Goal: Use online tool/utility: Use online tool/utility

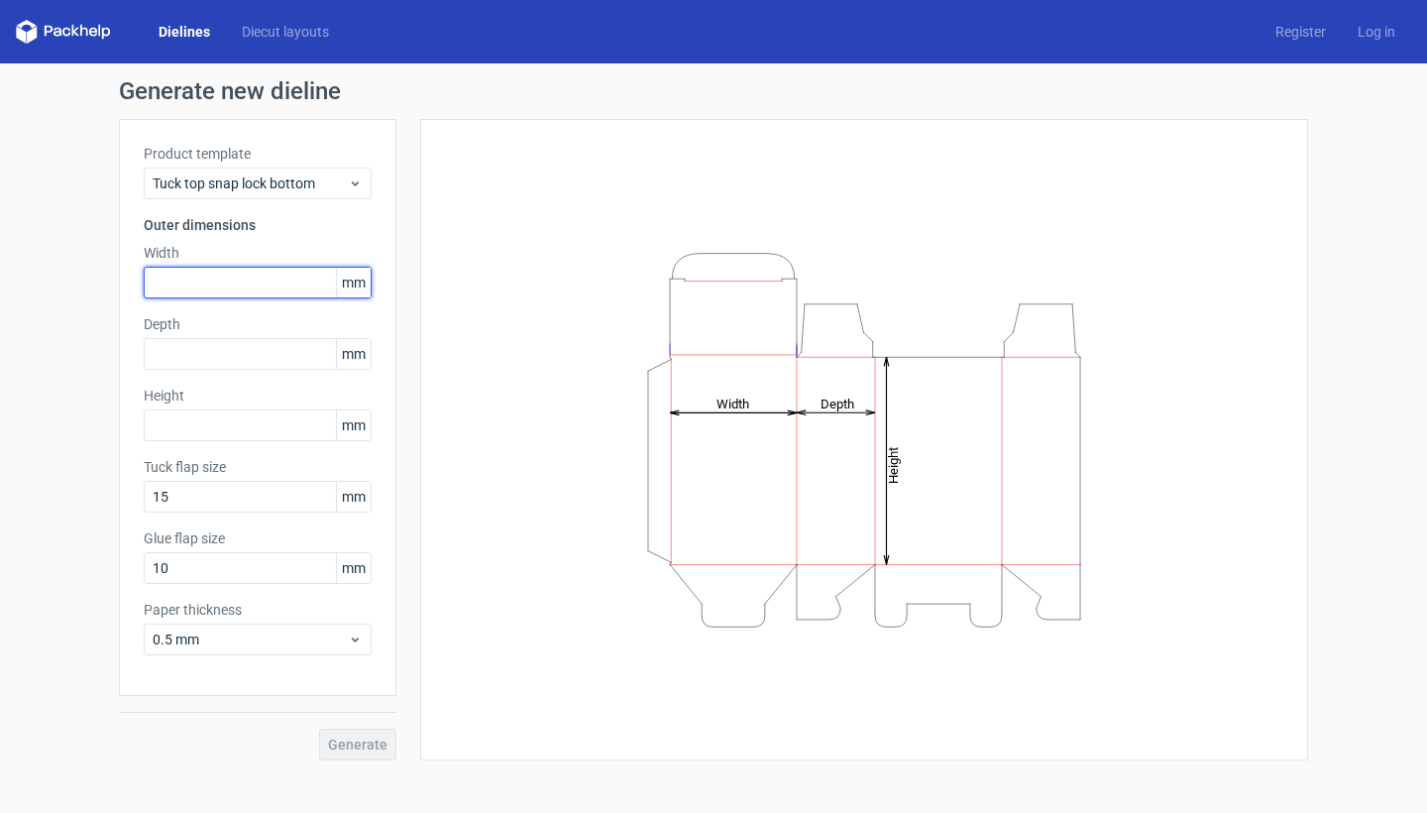
click at [257, 282] on input "text" at bounding box center [258, 283] width 228 height 32
click at [255, 282] on input "text" at bounding box center [258, 283] width 228 height 32
type input "215"
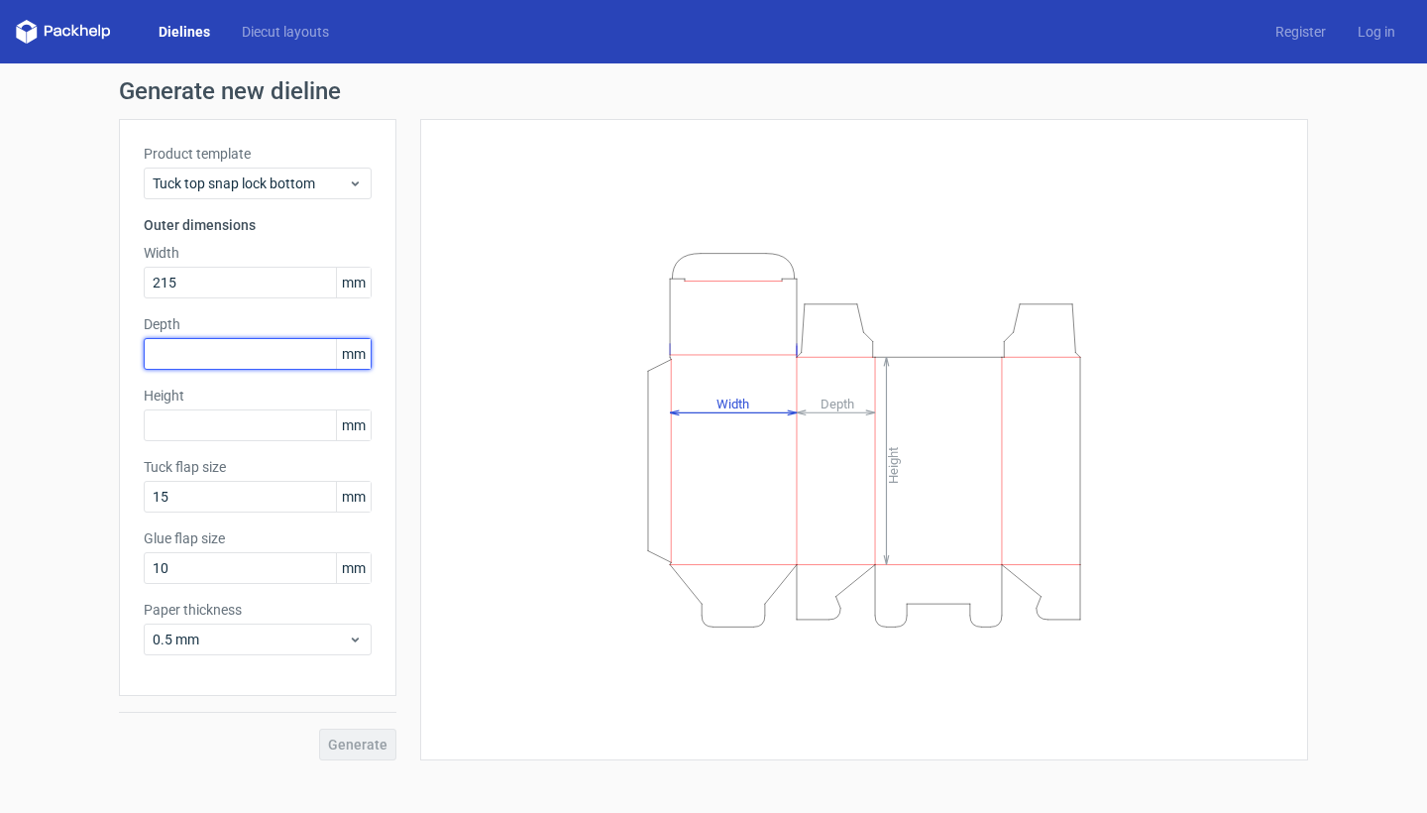
click at [235, 350] on input "text" at bounding box center [258, 354] width 228 height 32
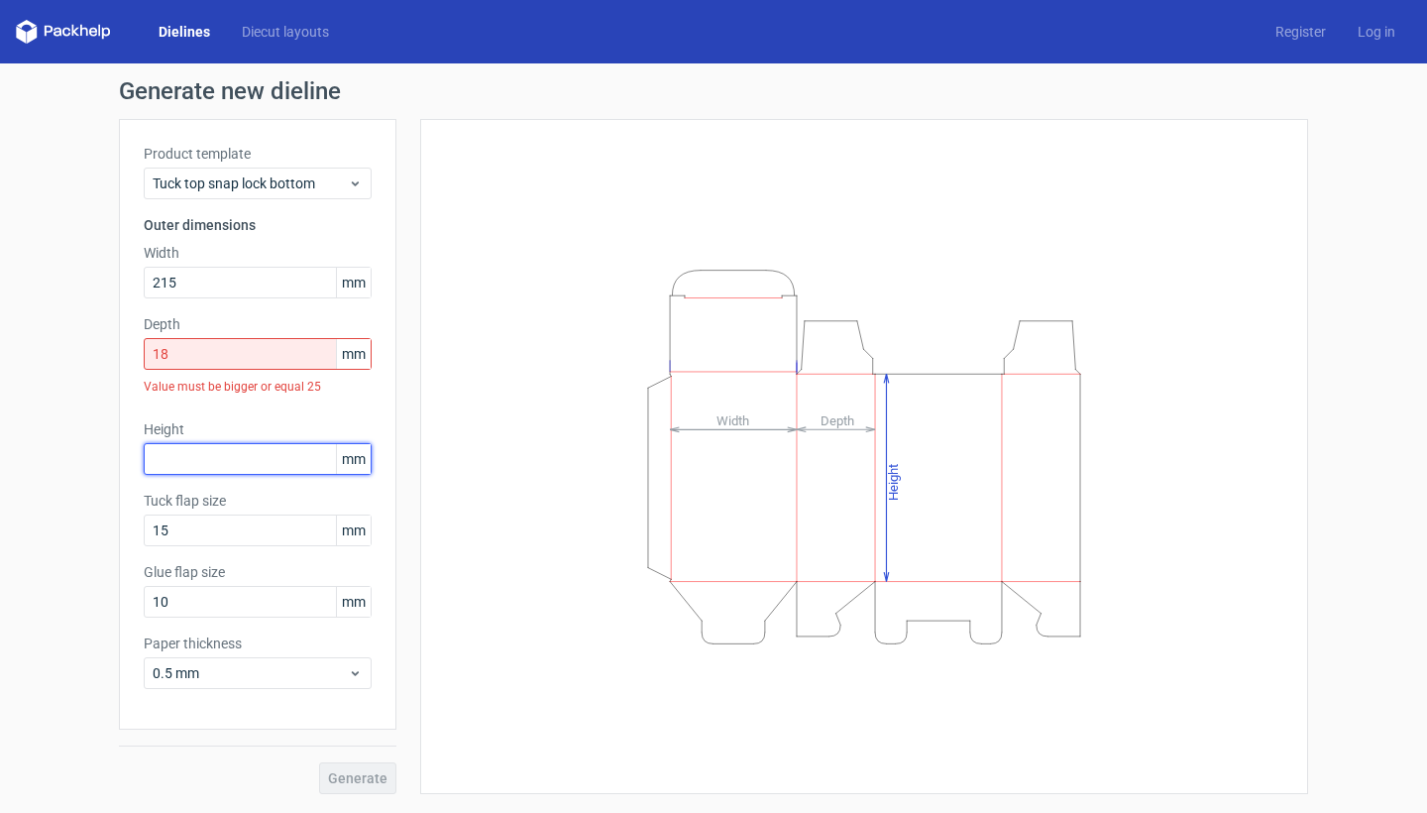
click at [224, 415] on div "Product template Tuck top snap lock bottom Outer dimensions Width 215 mm Depth …" at bounding box center [258, 424] width 278 height 611
click at [239, 345] on input "18" at bounding box center [258, 354] width 228 height 32
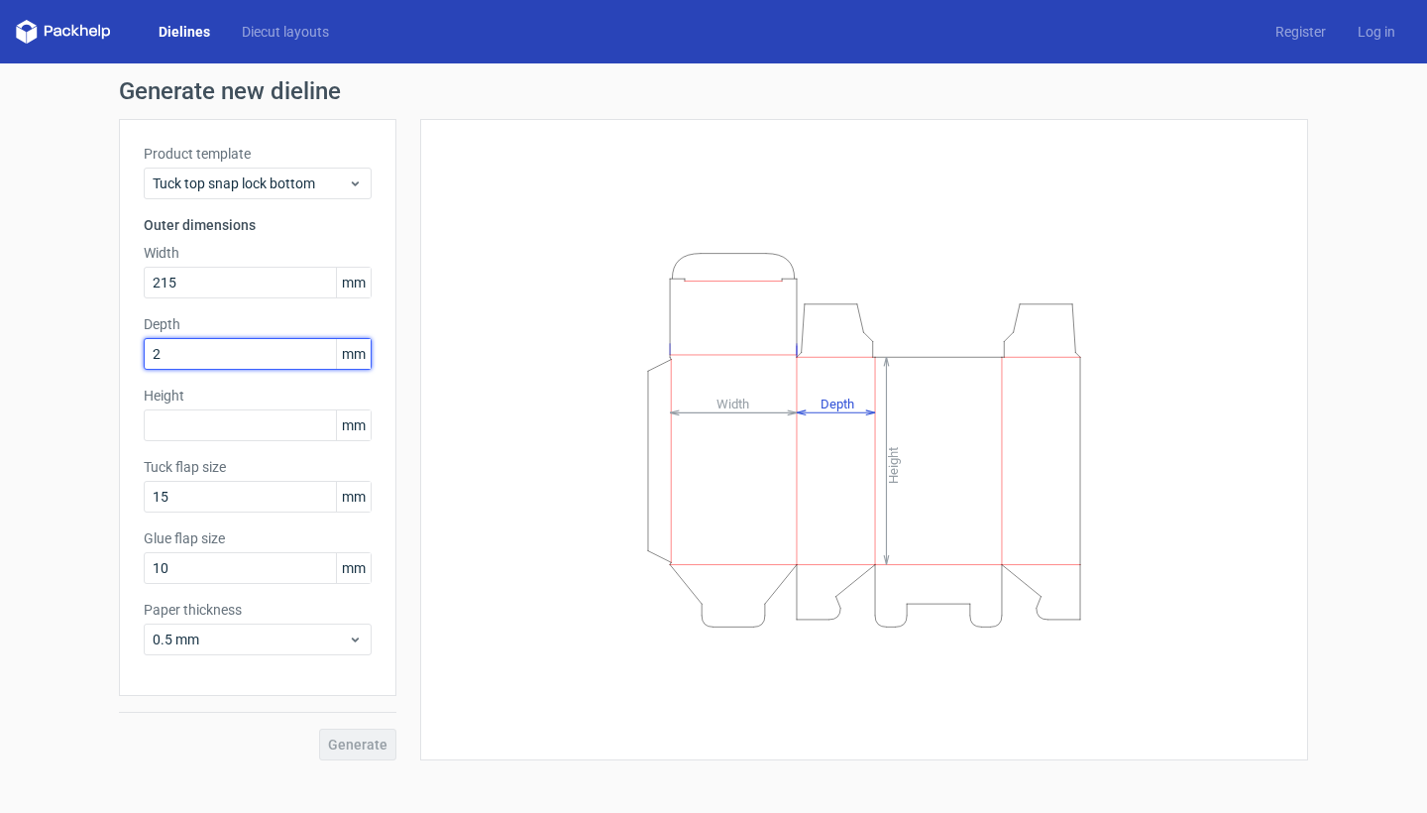
type input "25"
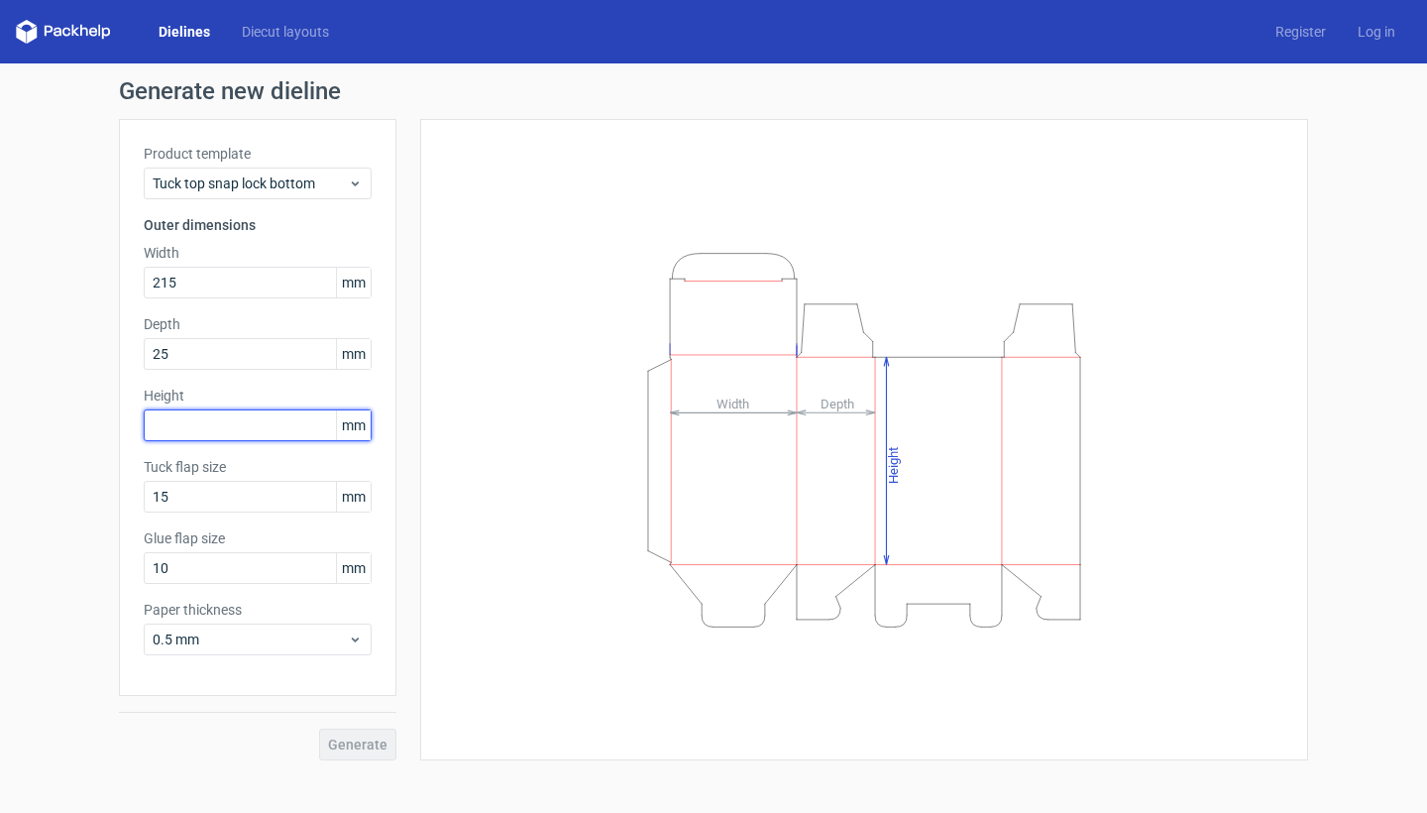
click at [223, 428] on input "text" at bounding box center [258, 425] width 228 height 32
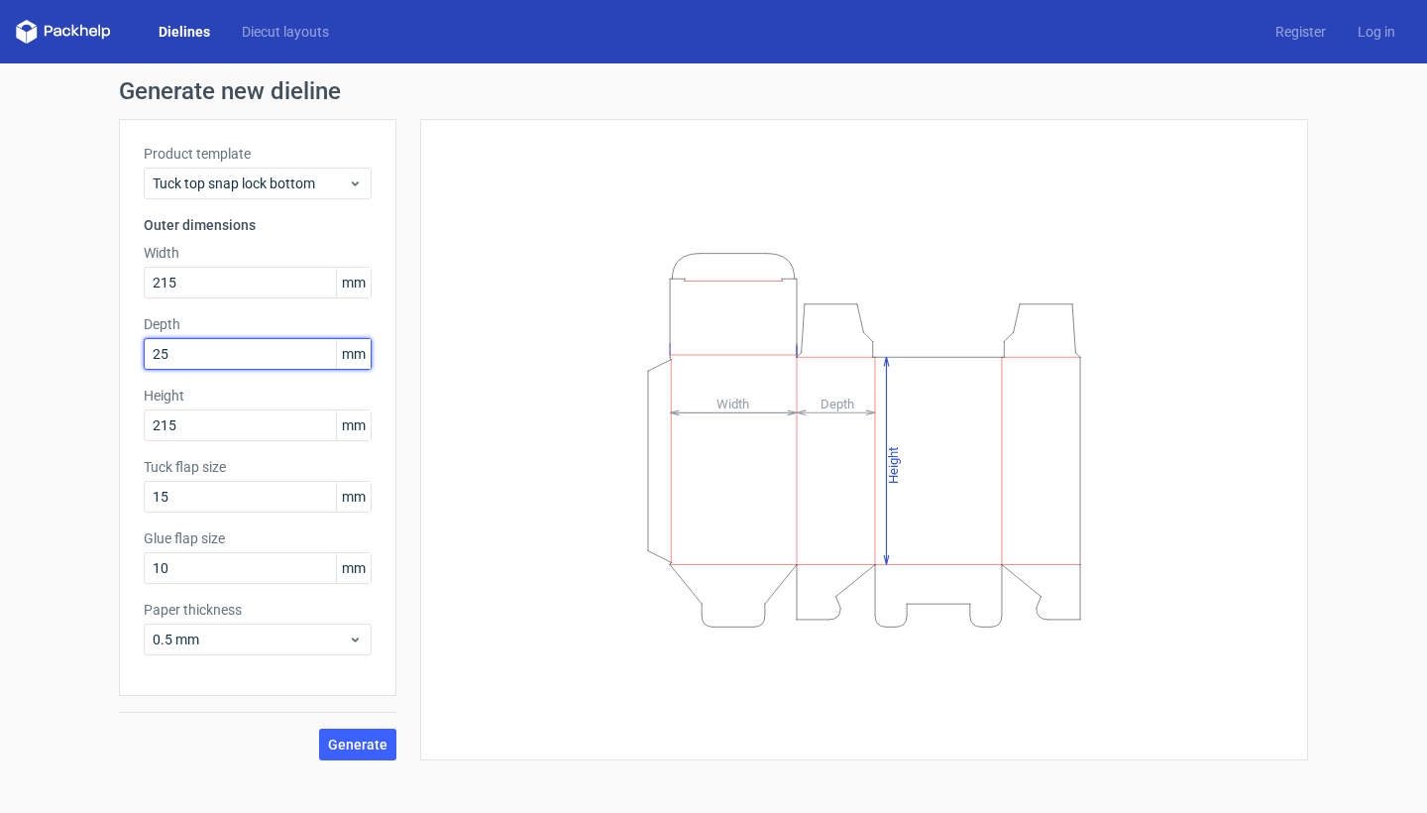
click at [243, 352] on input "25" at bounding box center [258, 354] width 228 height 32
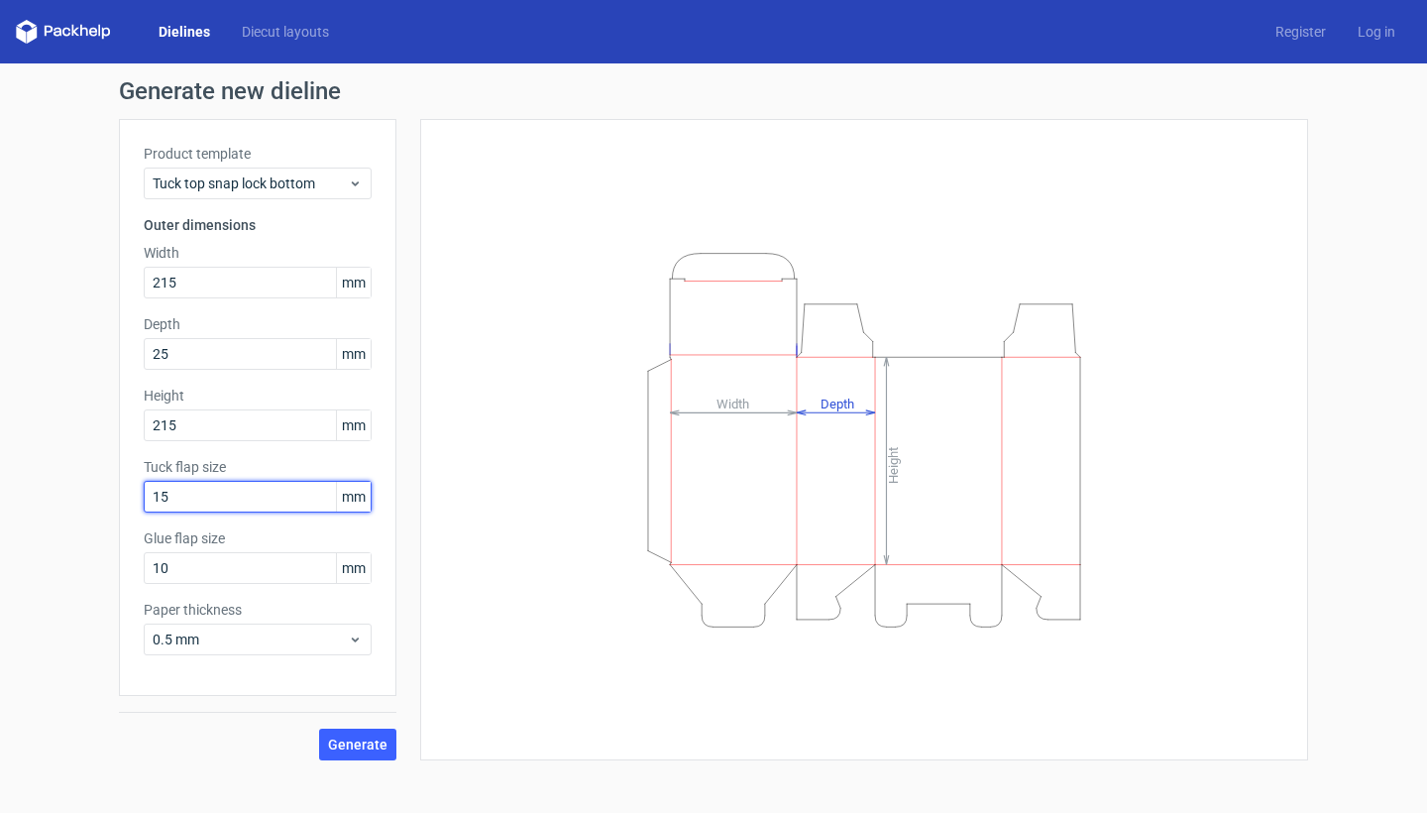
click at [241, 501] on input "15" at bounding box center [258, 497] width 228 height 32
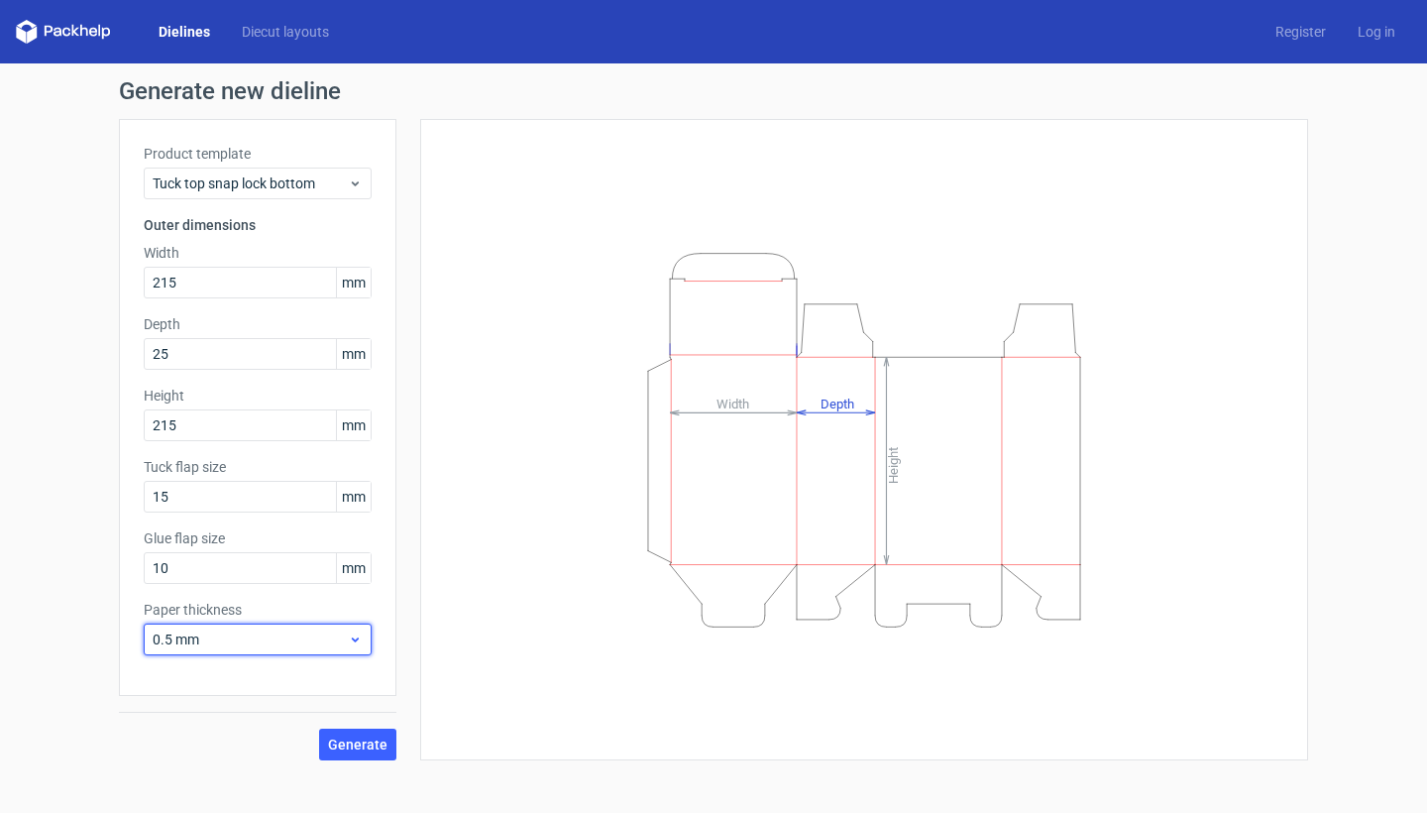
click at [240, 641] on span "0.5 mm" at bounding box center [250, 639] width 195 height 20
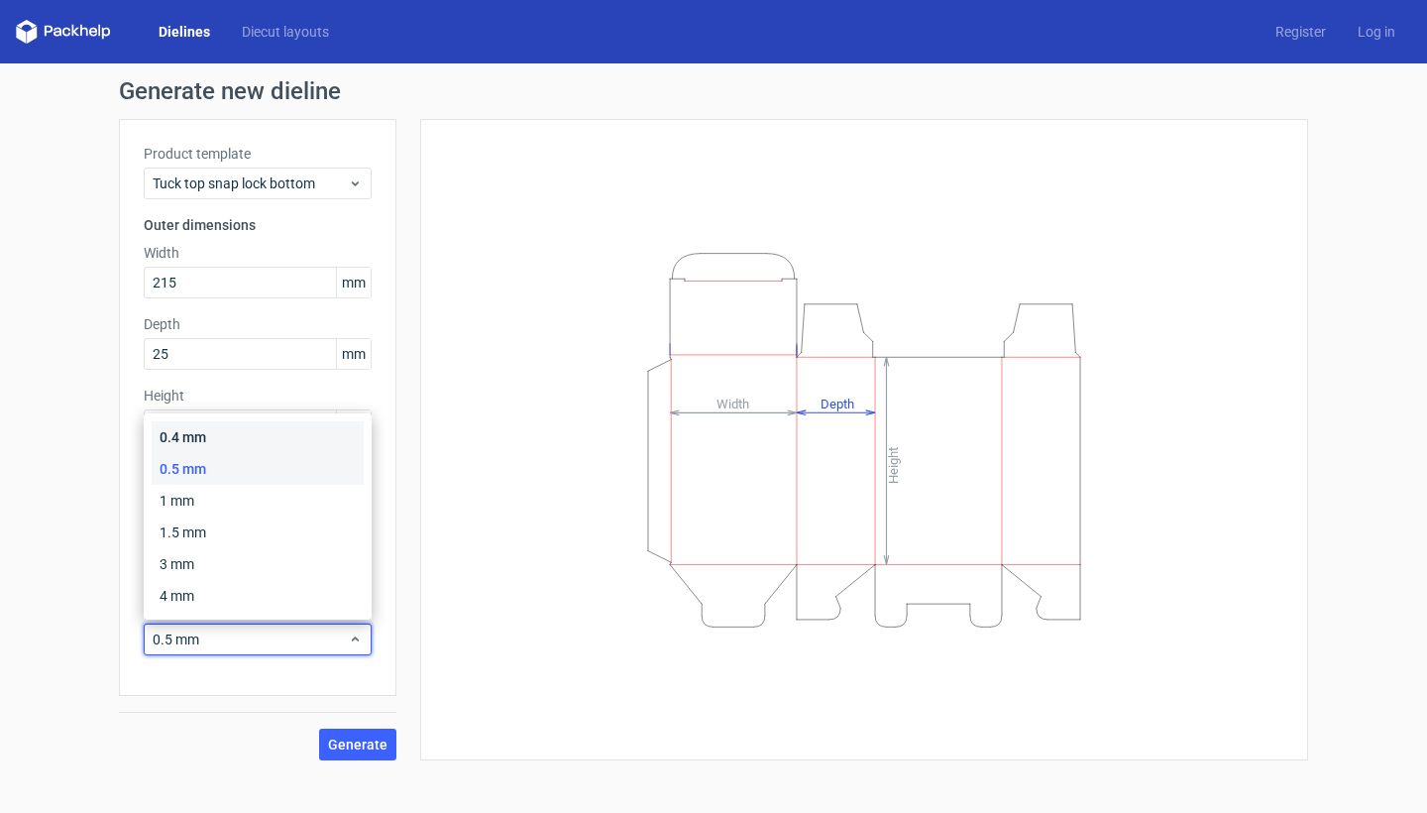
click at [220, 440] on div "0.4 mm" at bounding box center [258, 437] width 212 height 32
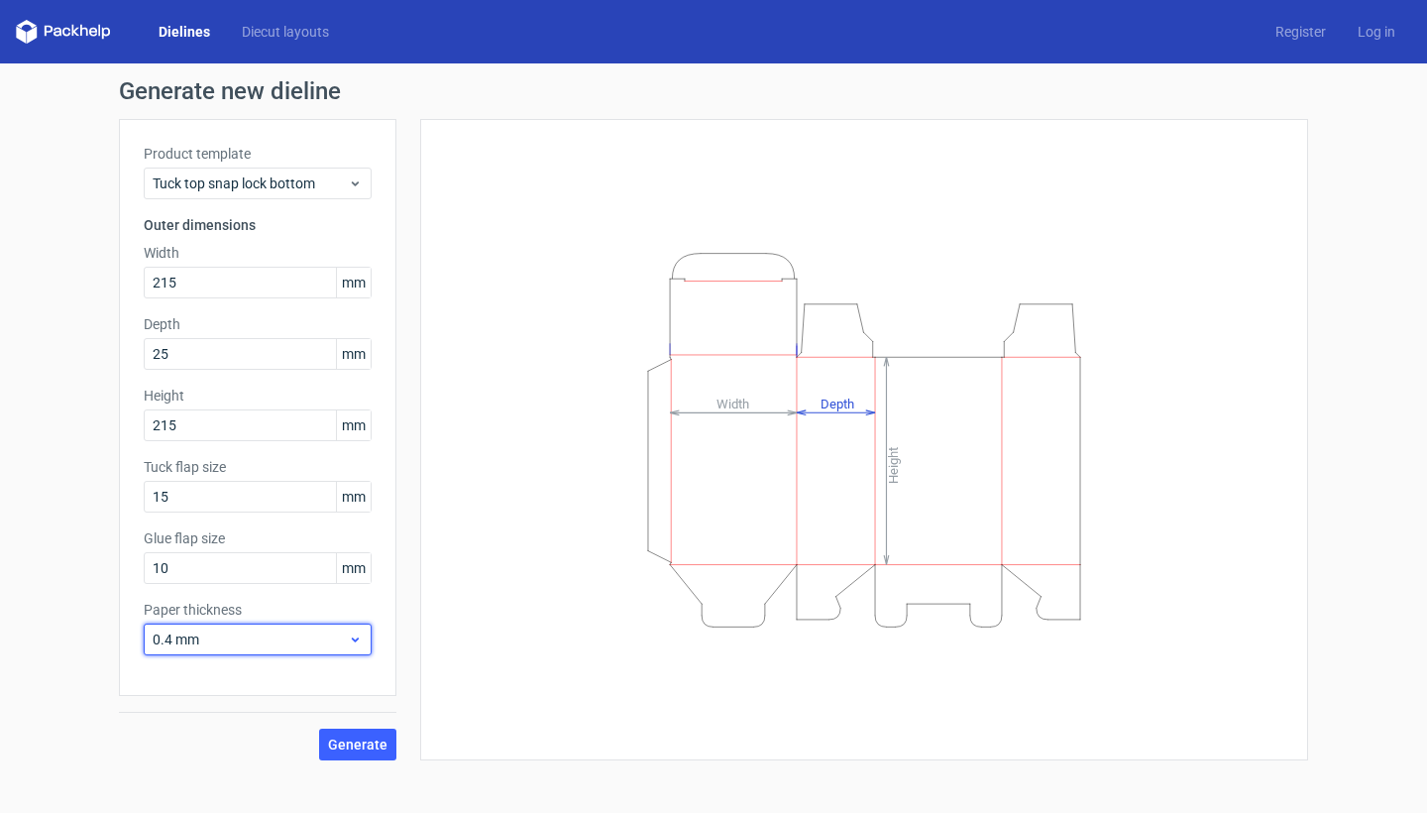
drag, startPoint x: 340, startPoint y: 631, endPoint x: 326, endPoint y: 647, distance: 21.1
click at [340, 631] on span "0.4 mm" at bounding box center [250, 639] width 195 height 20
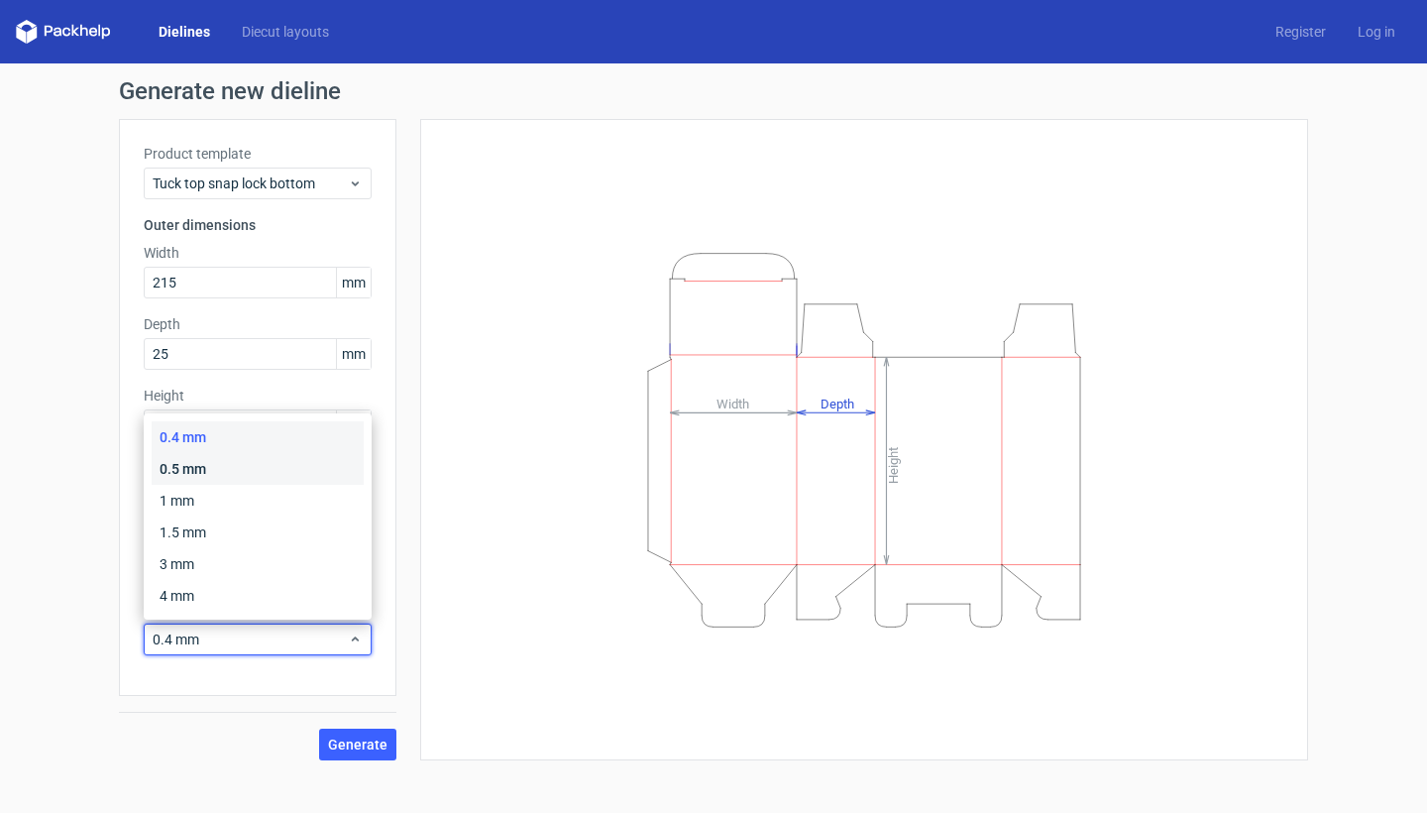
click at [293, 462] on div "0.5 mm" at bounding box center [258, 469] width 212 height 32
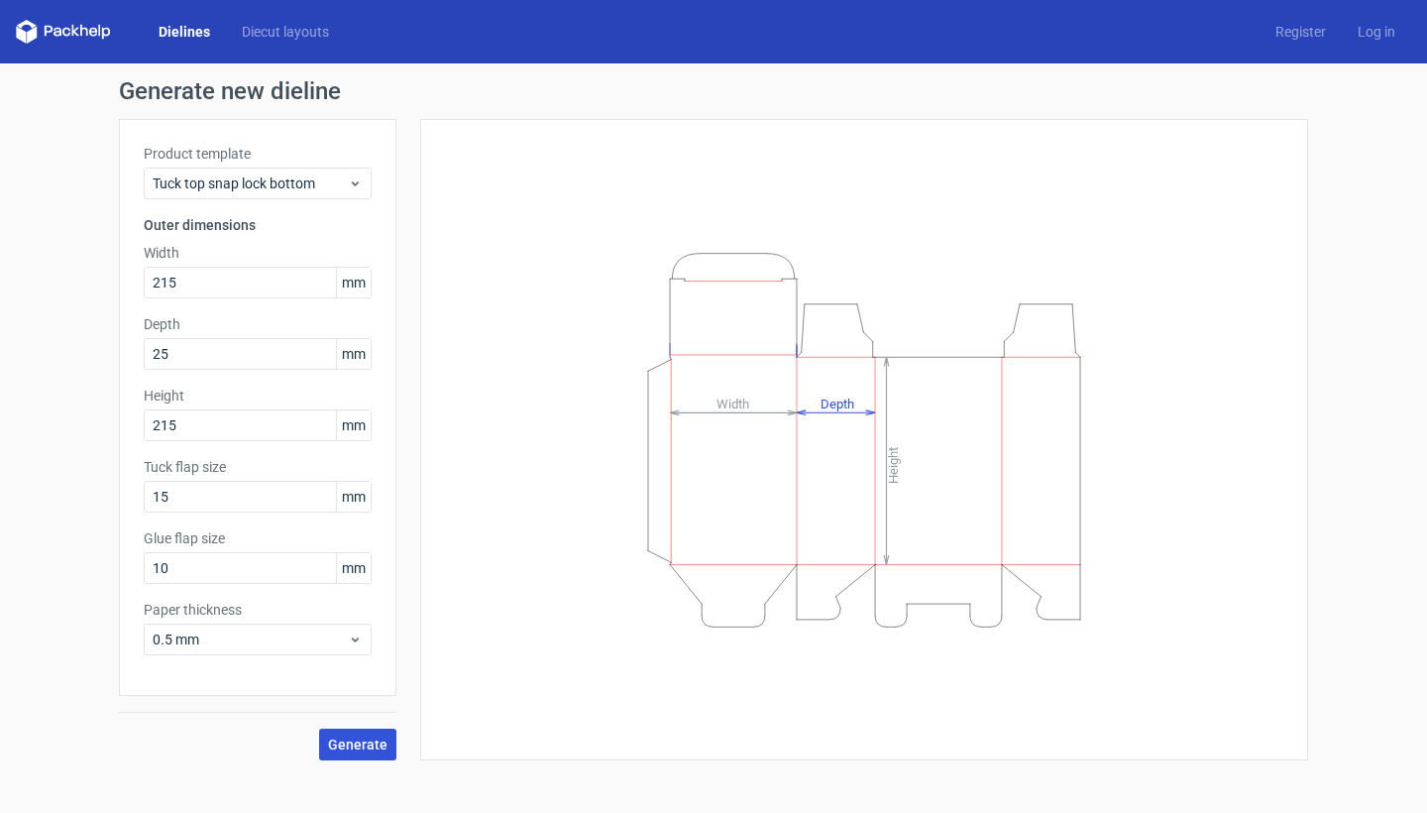
click at [341, 738] on span "Generate" at bounding box center [357, 744] width 59 height 14
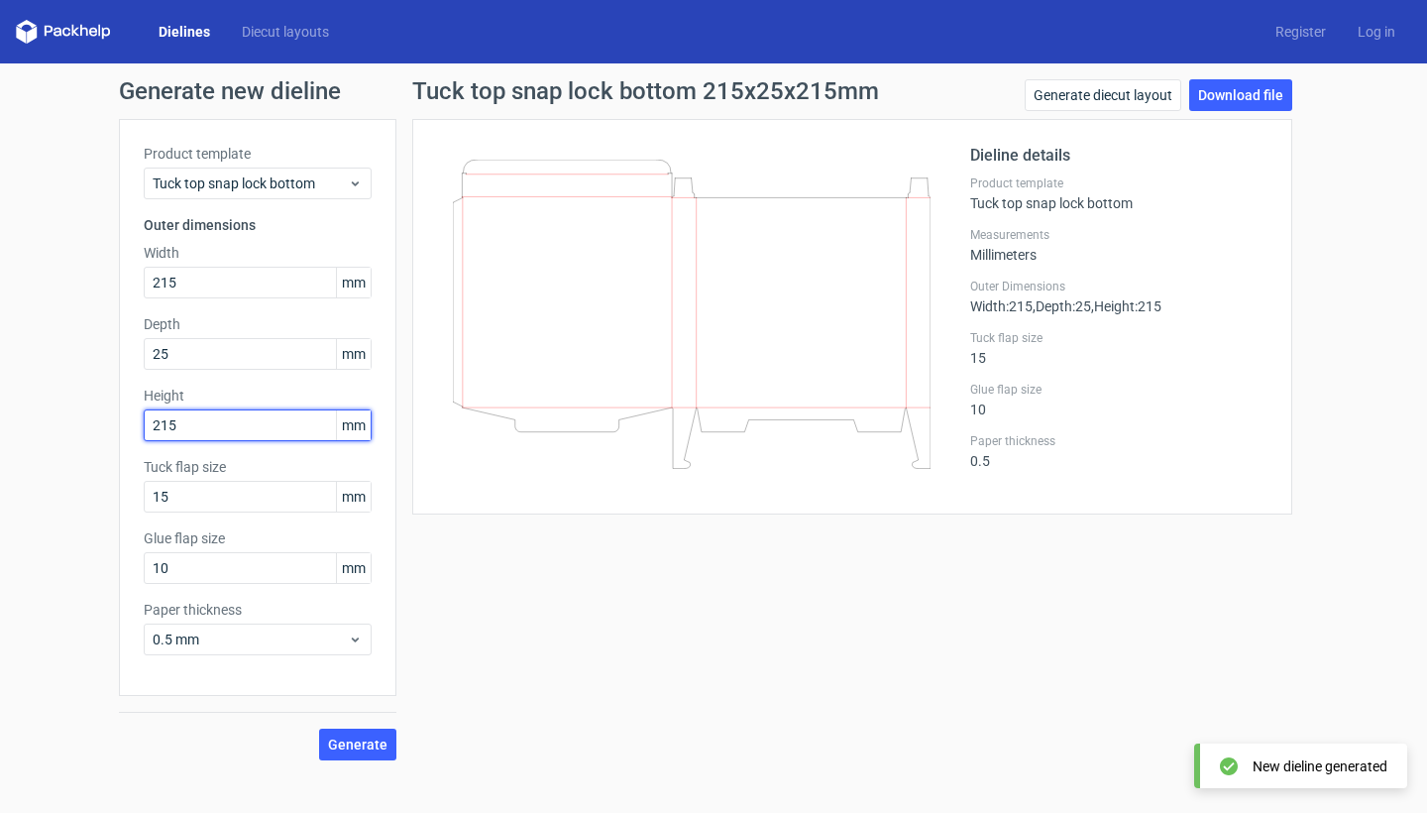
click at [195, 419] on input "215" at bounding box center [258, 425] width 228 height 32
type input "125"
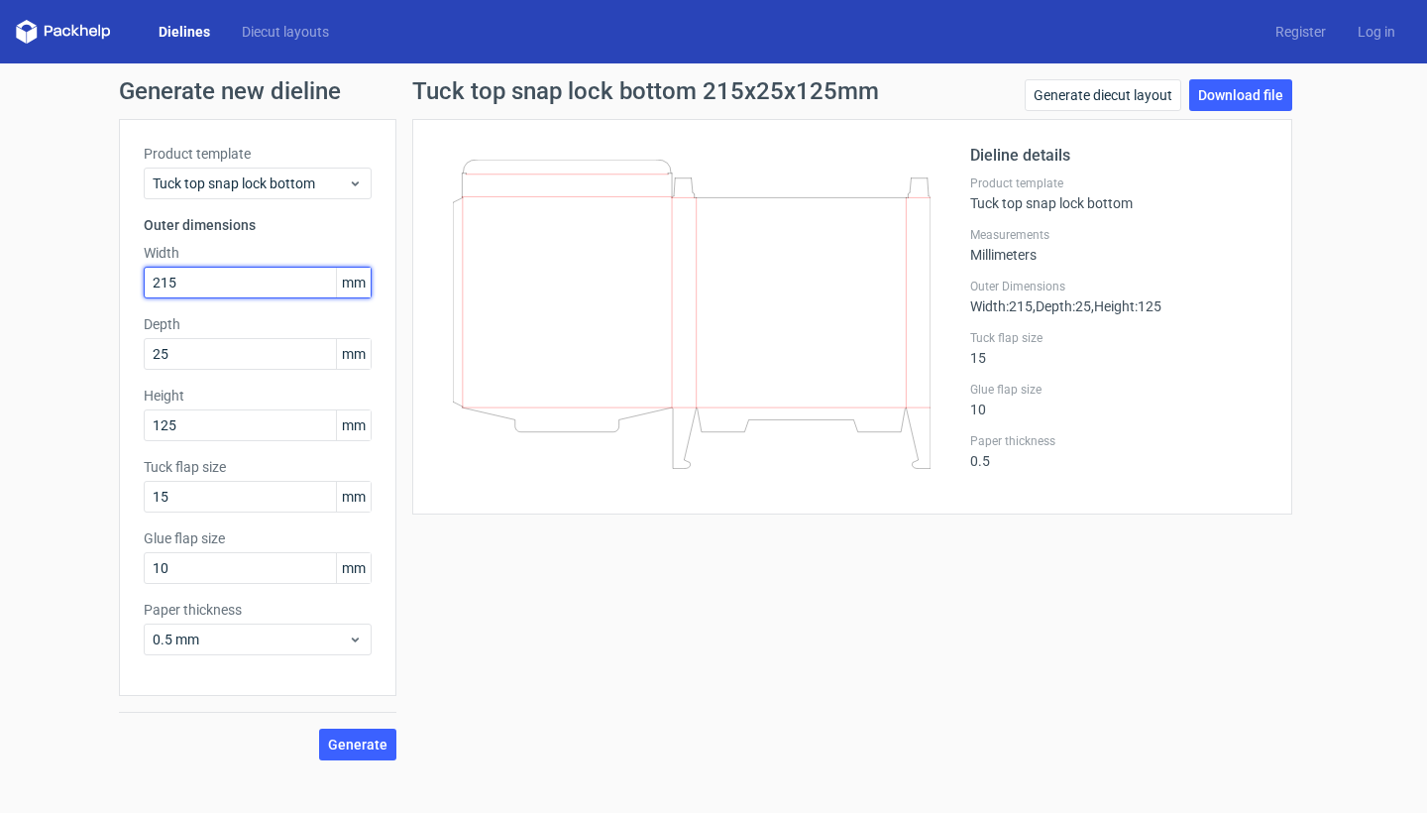
click at [271, 280] on input "215" at bounding box center [258, 283] width 228 height 32
click at [355, 754] on button "Generate" at bounding box center [357, 745] width 77 height 32
click at [241, 291] on input "215" at bounding box center [258, 283] width 228 height 32
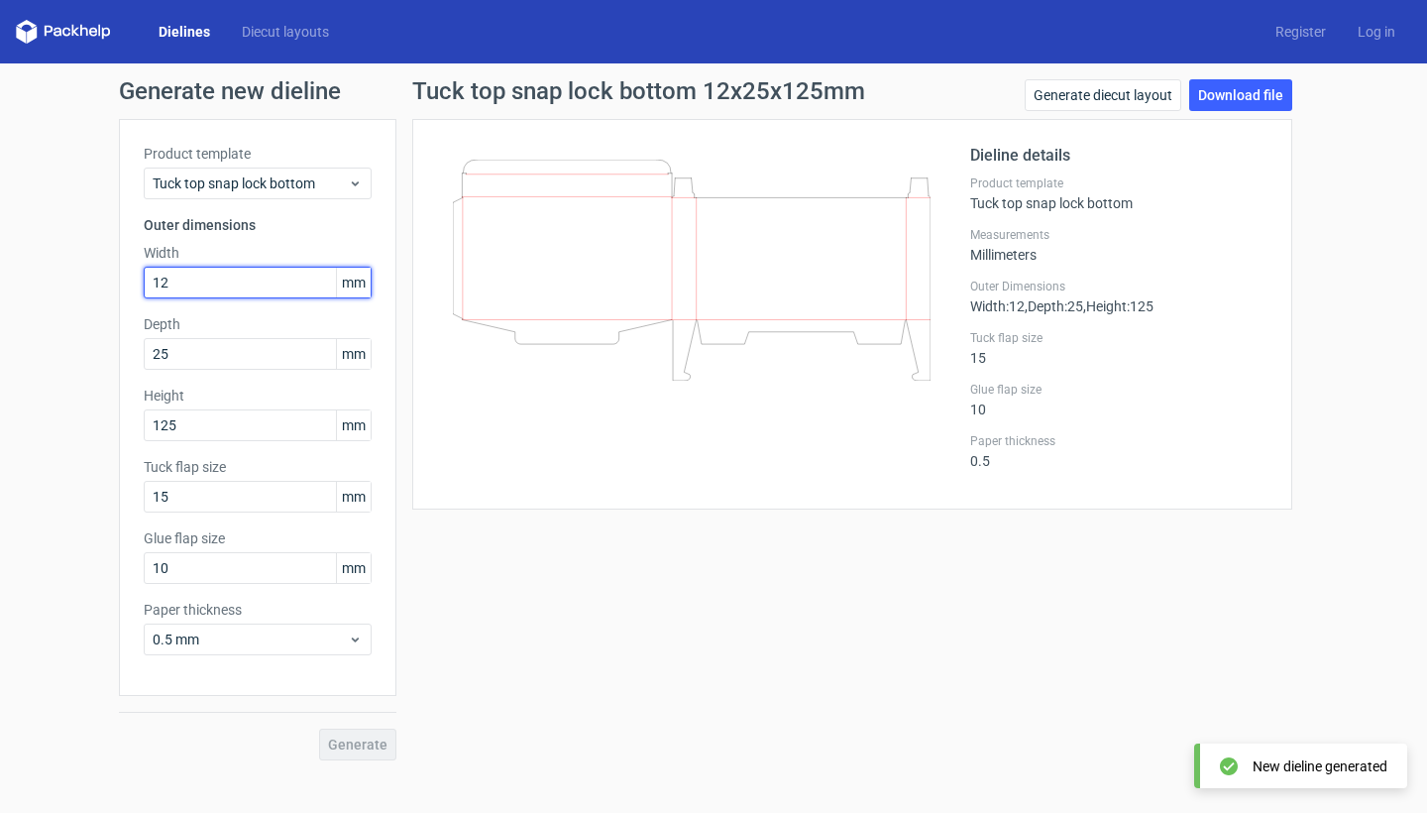
type input "125"
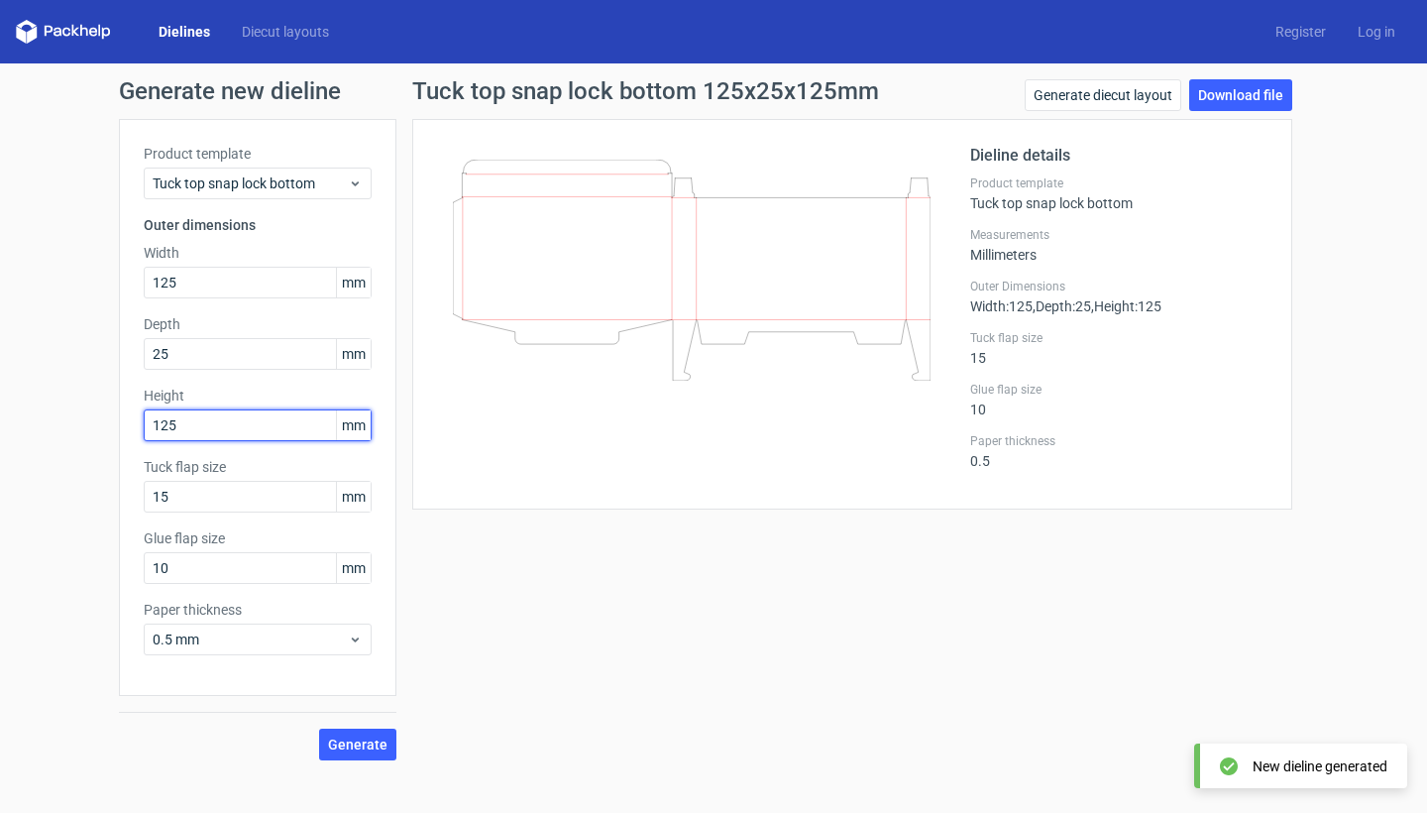
click at [194, 428] on input "125" at bounding box center [258, 425] width 228 height 32
type input "215"
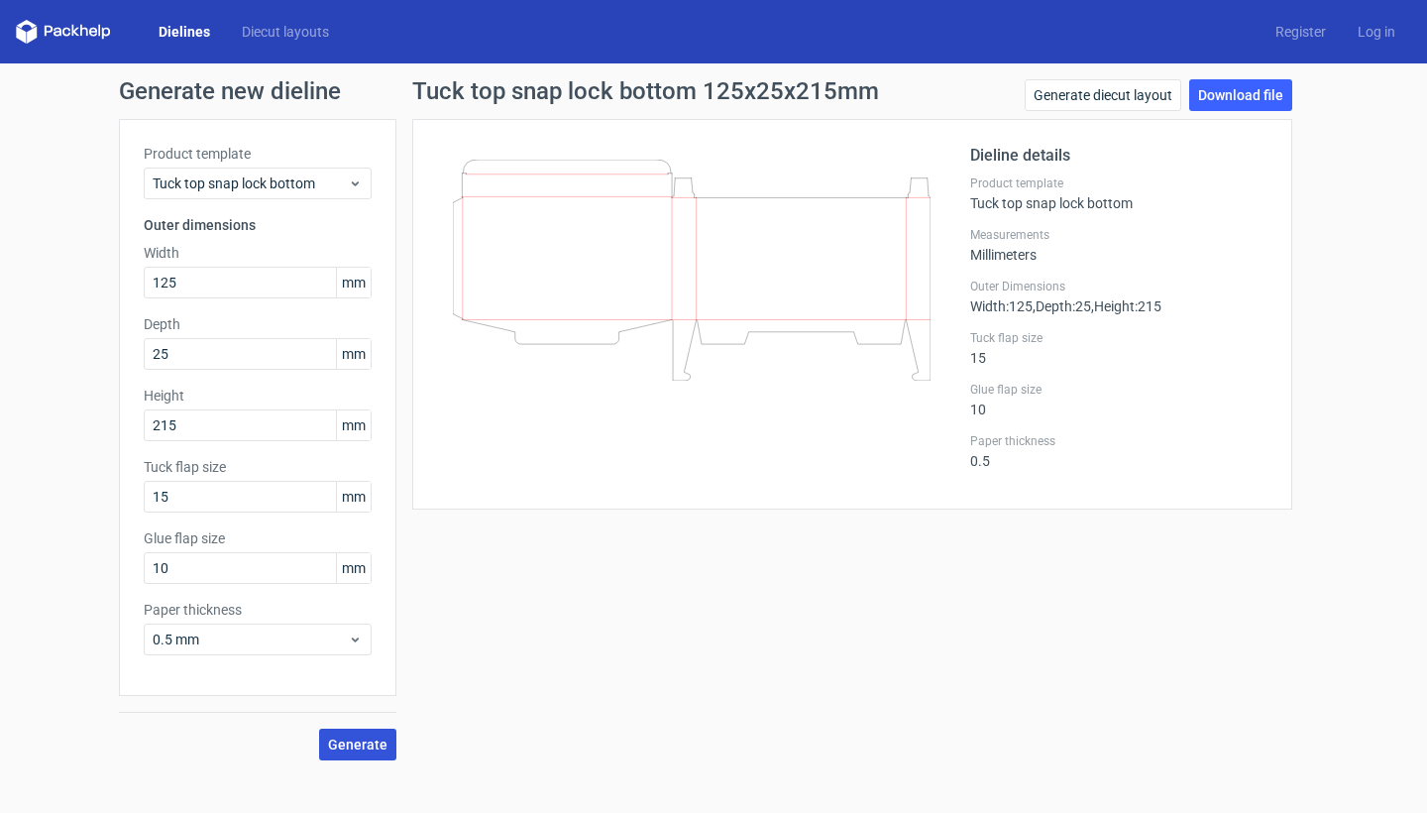
click at [374, 756] on button "Generate" at bounding box center [357, 745] width 77 height 32
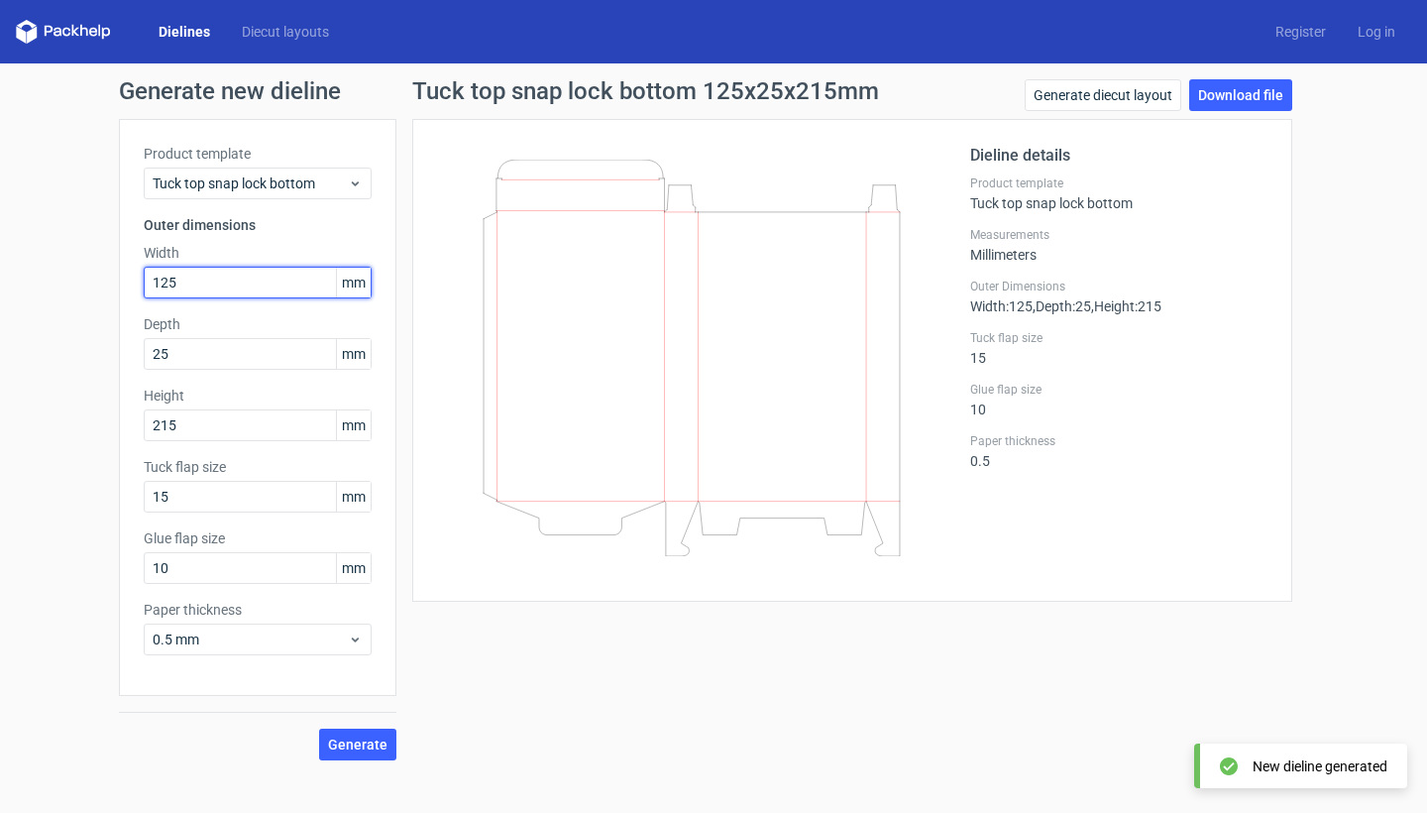
click at [193, 286] on input "125" at bounding box center [258, 283] width 228 height 32
type input "122"
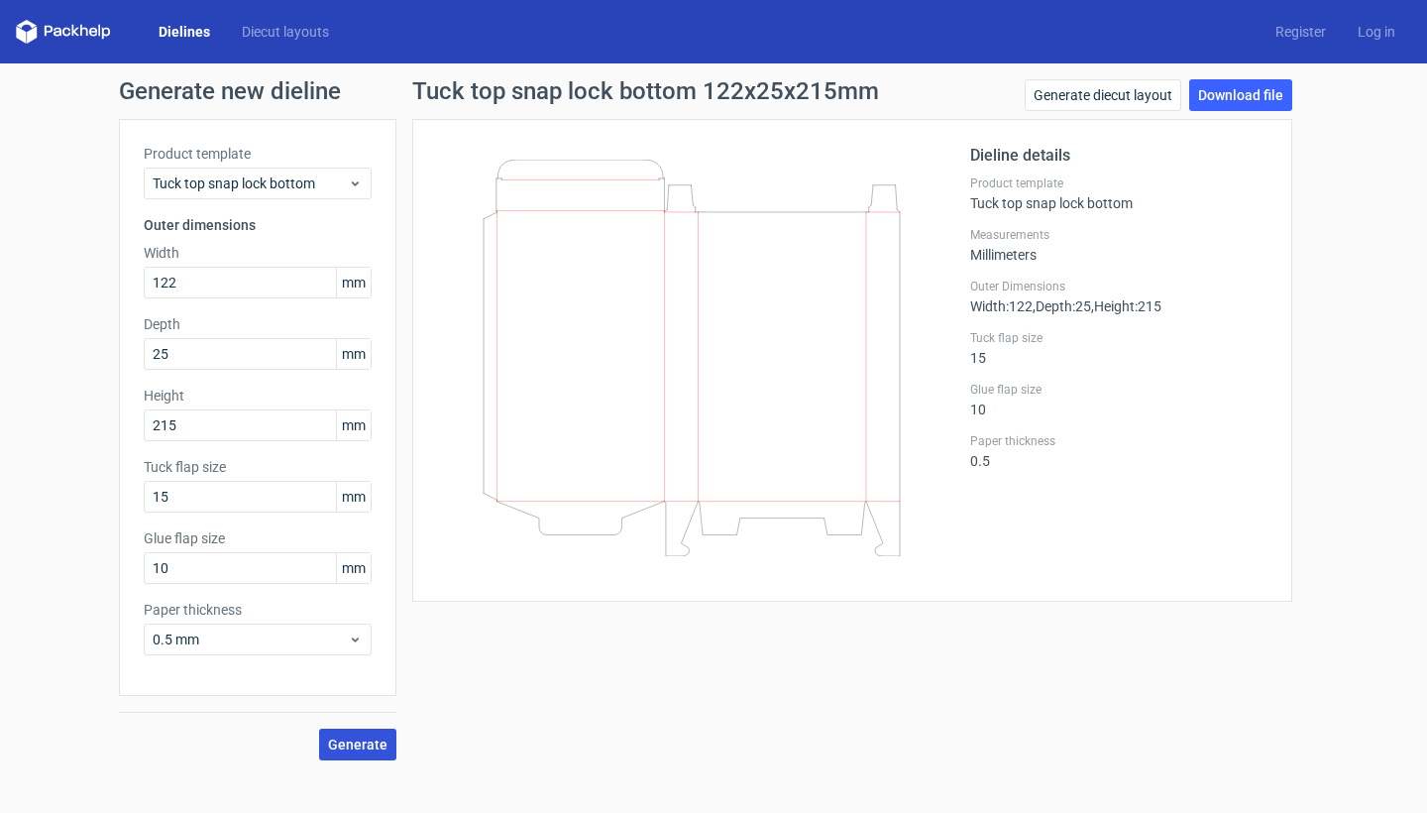
click at [376, 750] on span "Generate" at bounding box center [357, 744] width 59 height 14
click at [352, 740] on span "Generate" at bounding box center [357, 744] width 59 height 14
